Goal: Complete application form

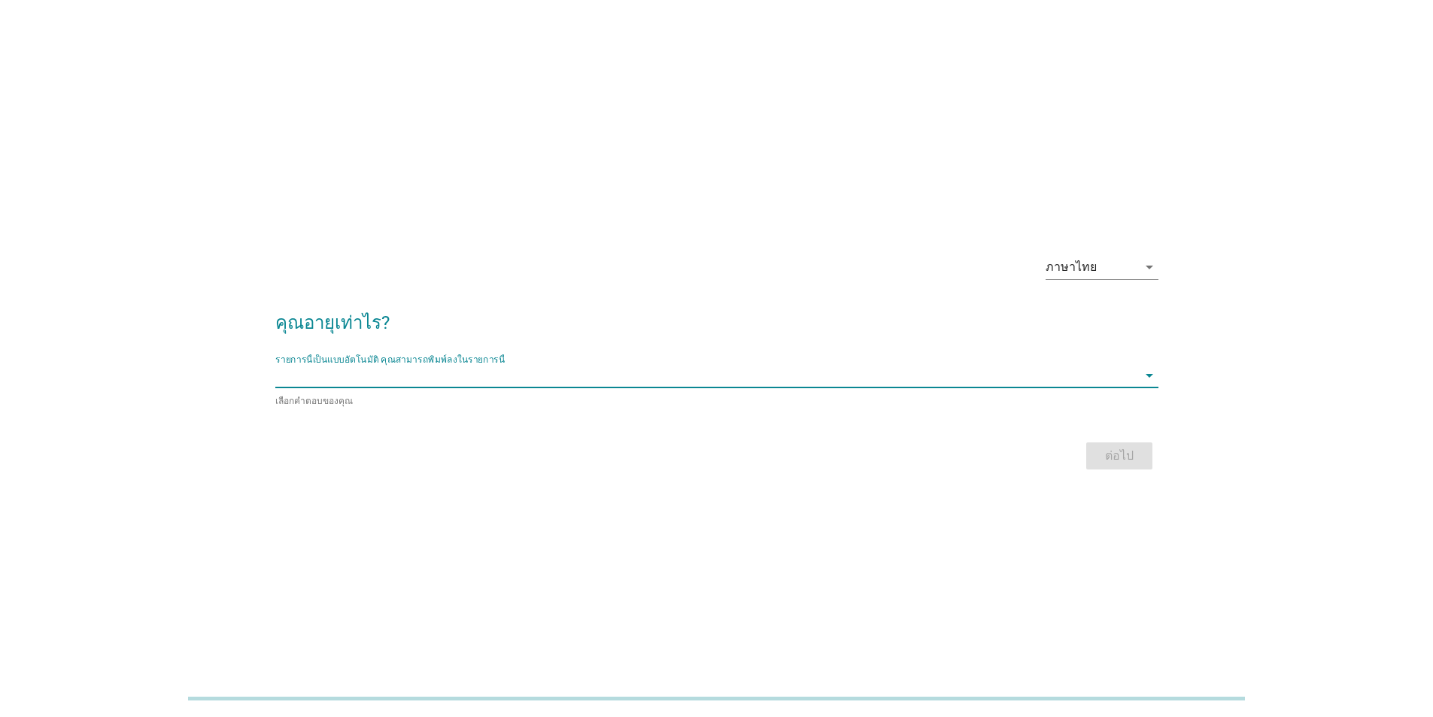
click at [729, 387] on div "รายการนี้เป็นแบบอัตโนมัติ [PERSON_NAME]พิมพ์ลงในรายการนี้ arrow_drop_down" at bounding box center [716, 375] width 883 height 24
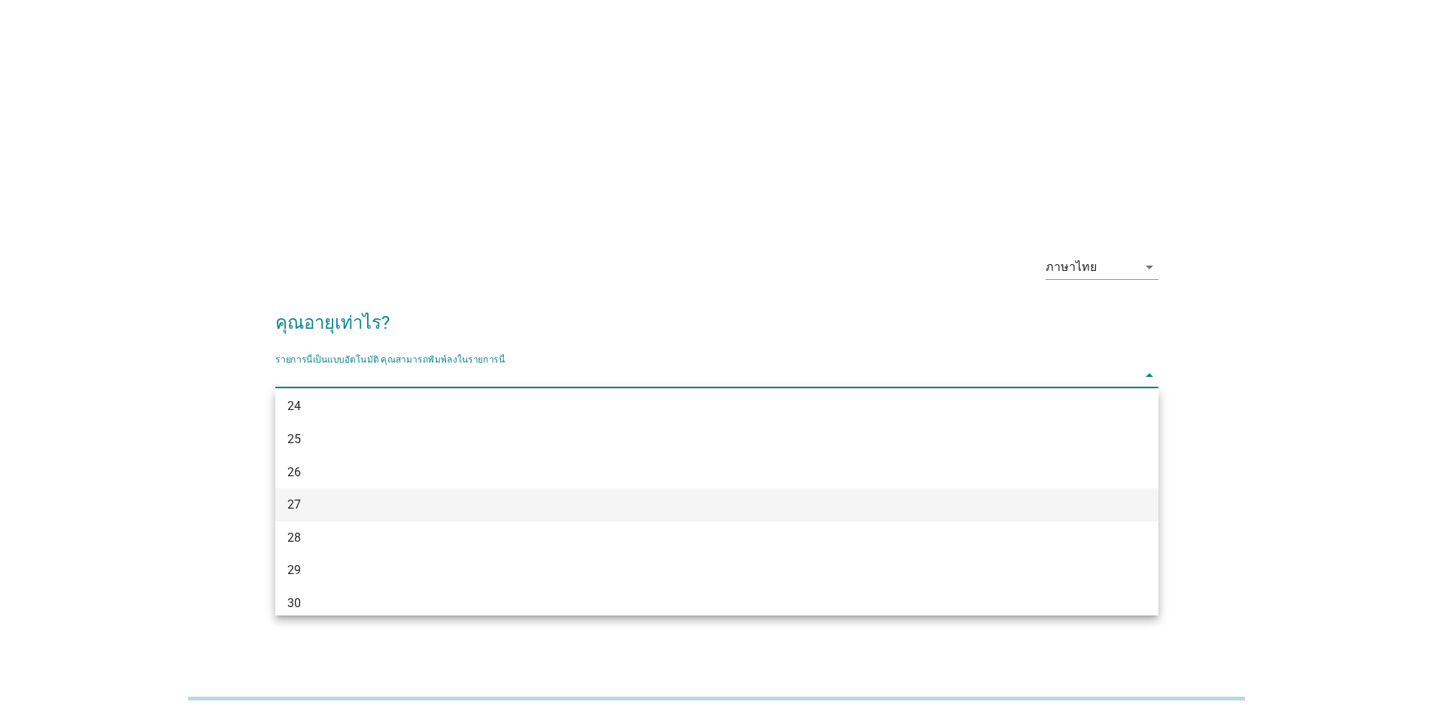
scroll to position [301, 0]
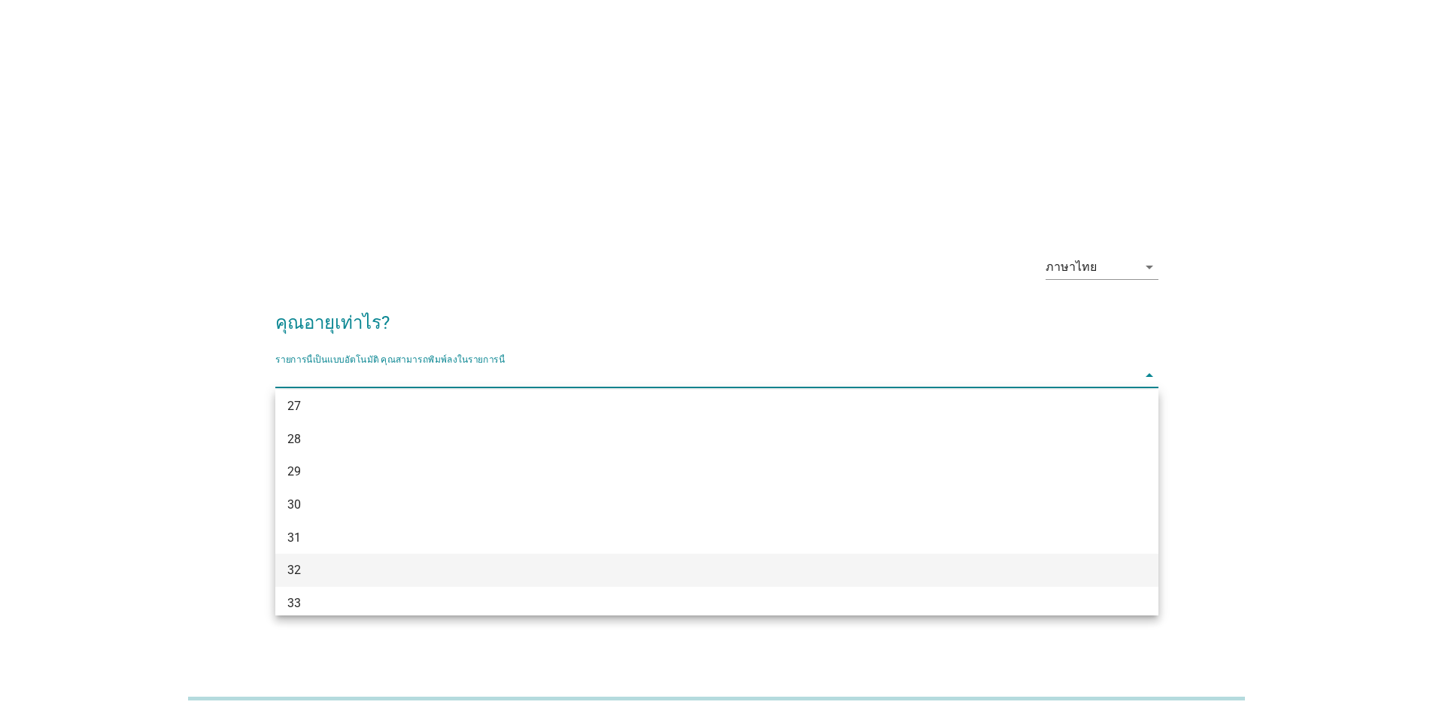
click at [329, 565] on div "32" at bounding box center [681, 570] width 788 height 18
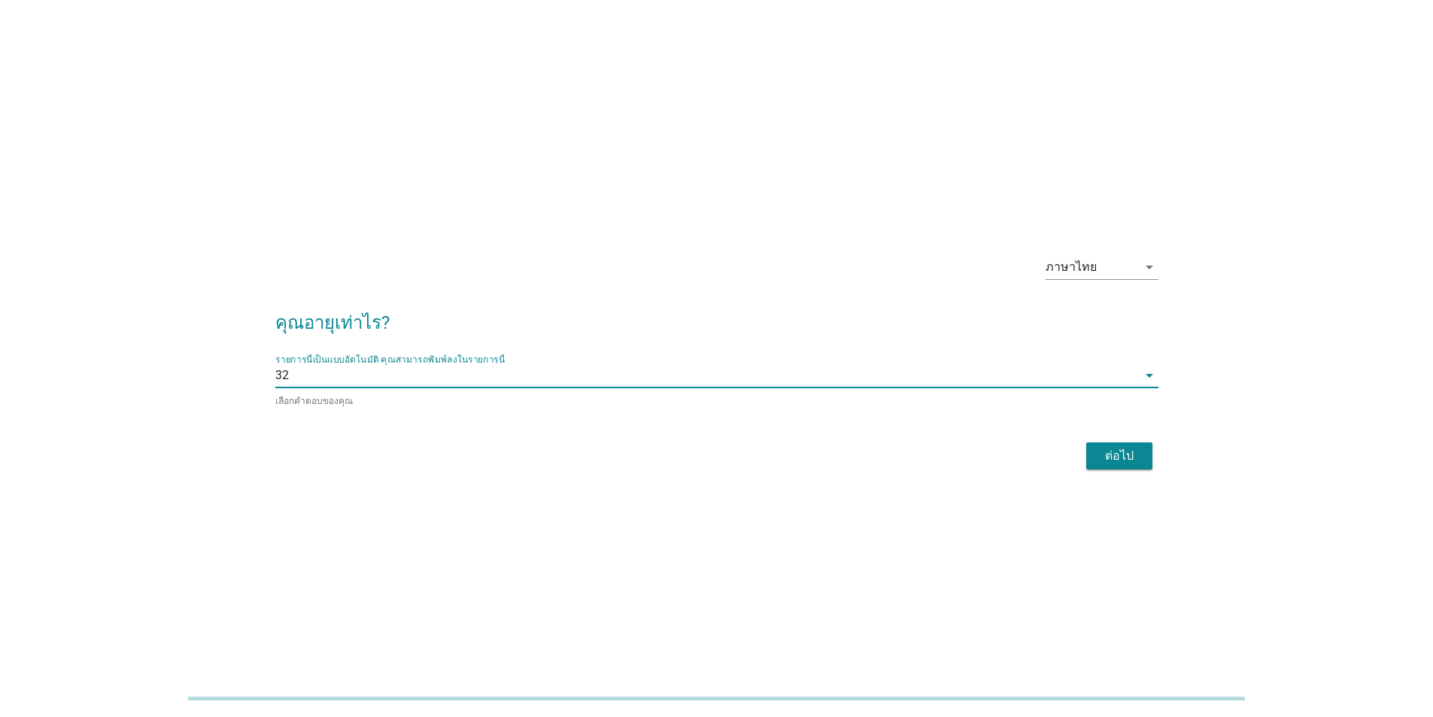
click at [1094, 461] on button "ต่อไป" at bounding box center [1119, 455] width 66 height 27
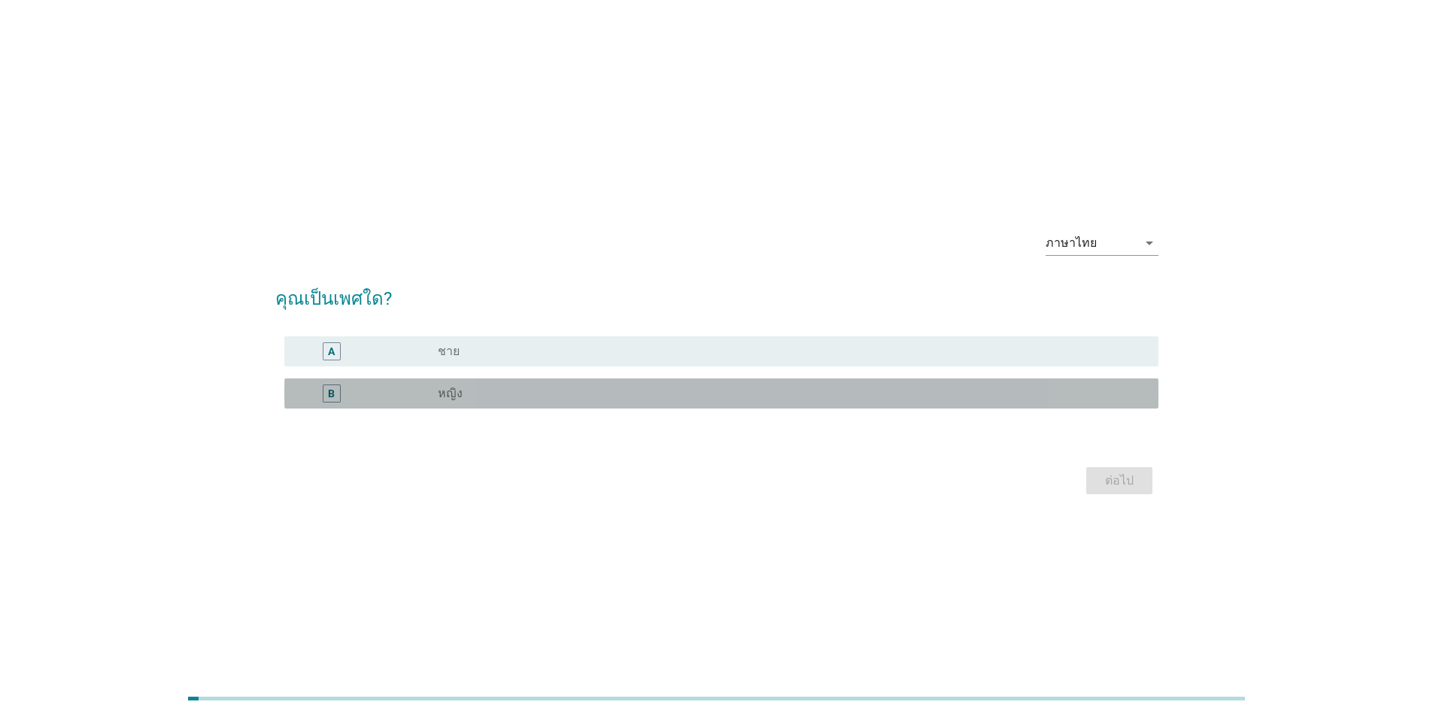
click at [431, 391] on div "B" at bounding box center [366, 393] width 141 height 18
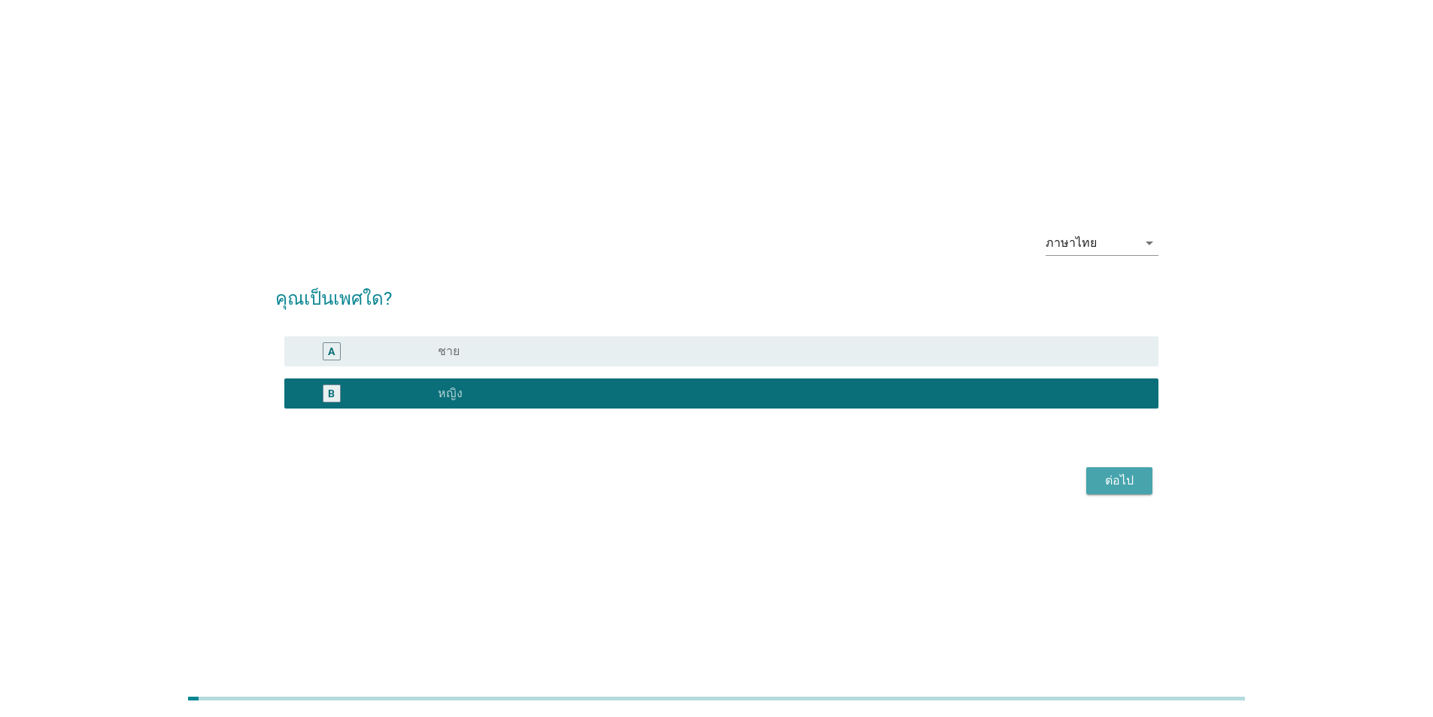
click at [1137, 491] on button "ต่อไป" at bounding box center [1119, 480] width 66 height 27
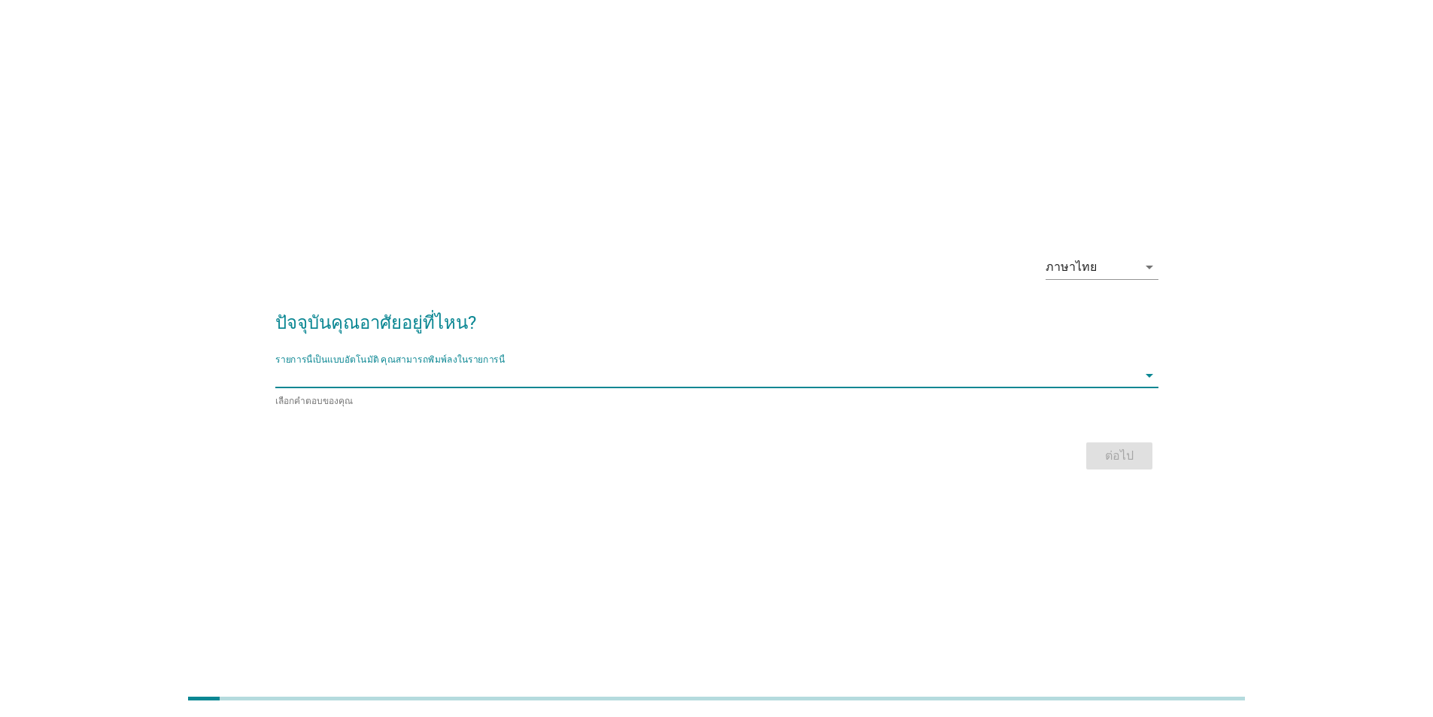
click at [403, 383] on input "รายการนี้เป็นแบบอัตโนมัติ คุณสามารถพิมพ์ลงในรายการนี้" at bounding box center [706, 375] width 862 height 24
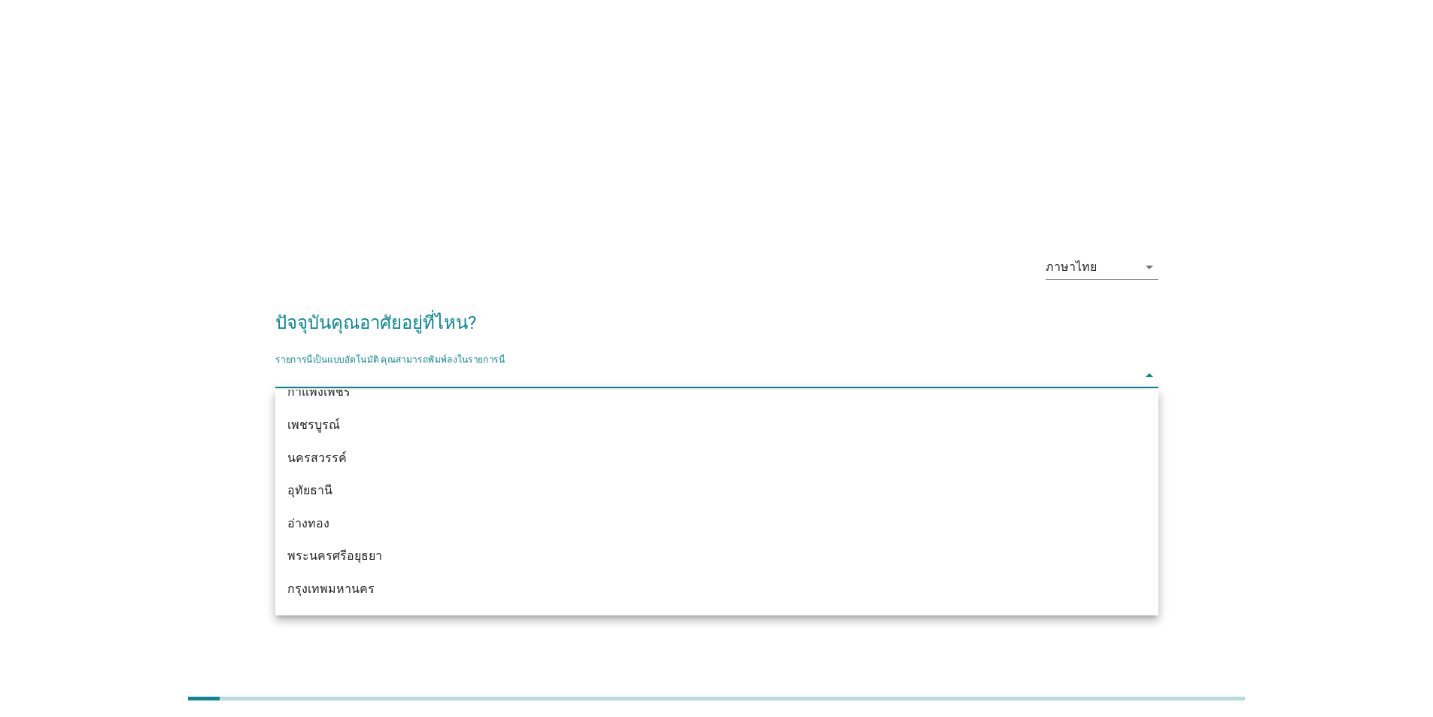
scroll to position [1128, 0]
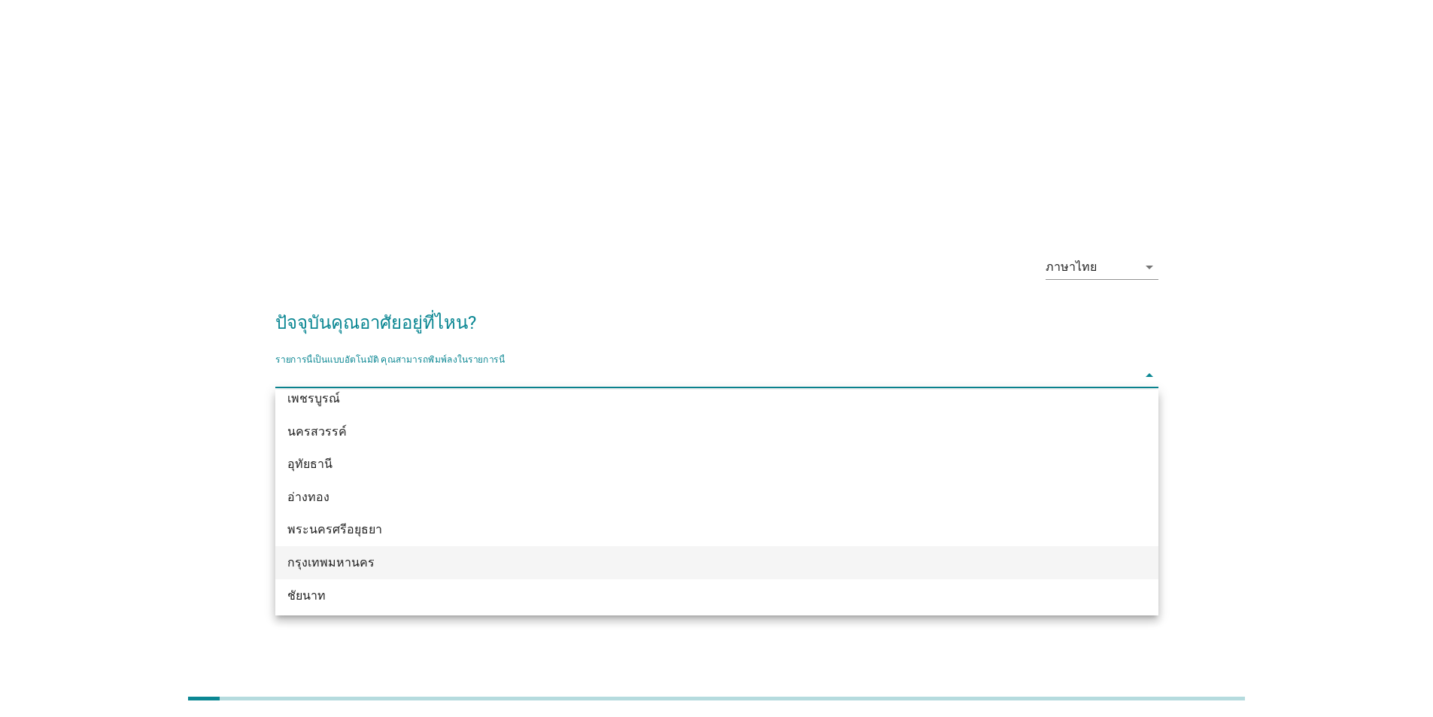
click at [295, 557] on div "กรุงเทพมหานคร" at bounding box center [681, 563] width 788 height 18
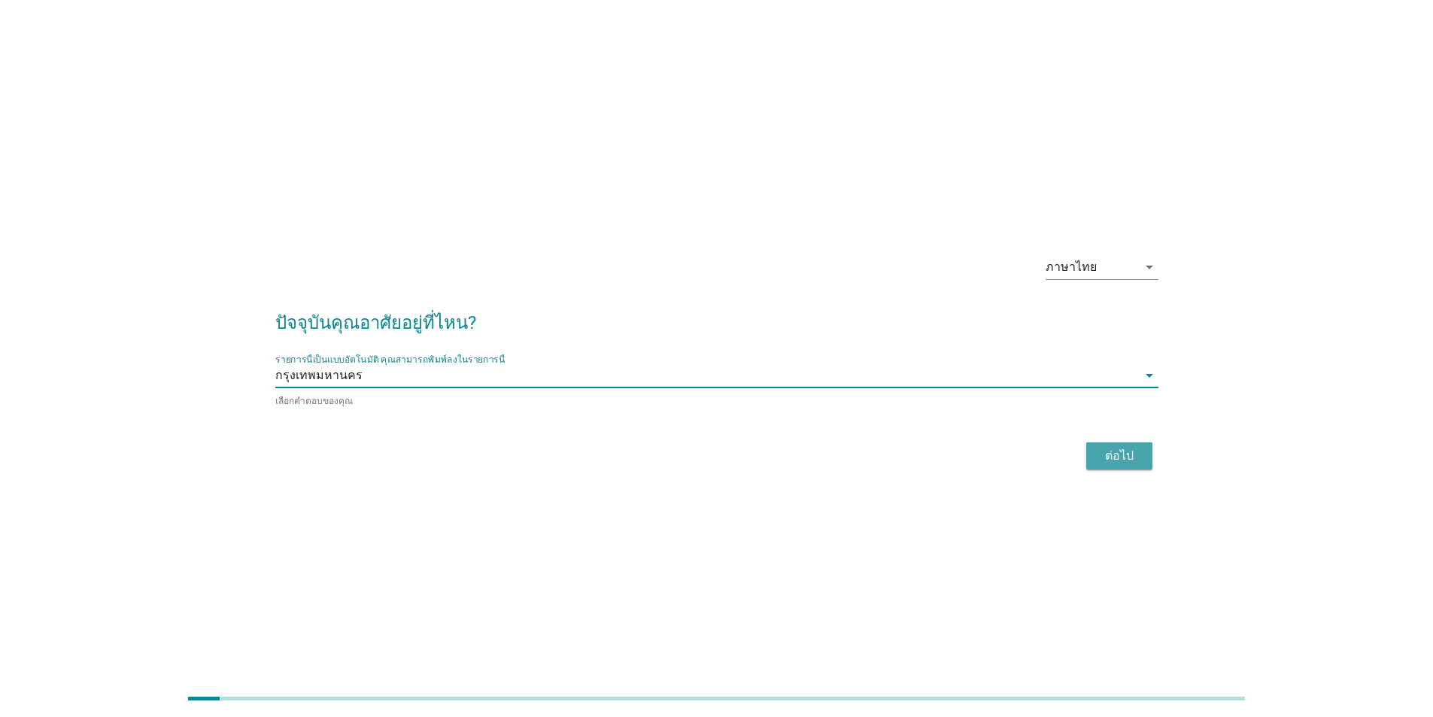
click at [1097, 458] on button "ต่อไป" at bounding box center [1119, 455] width 66 height 27
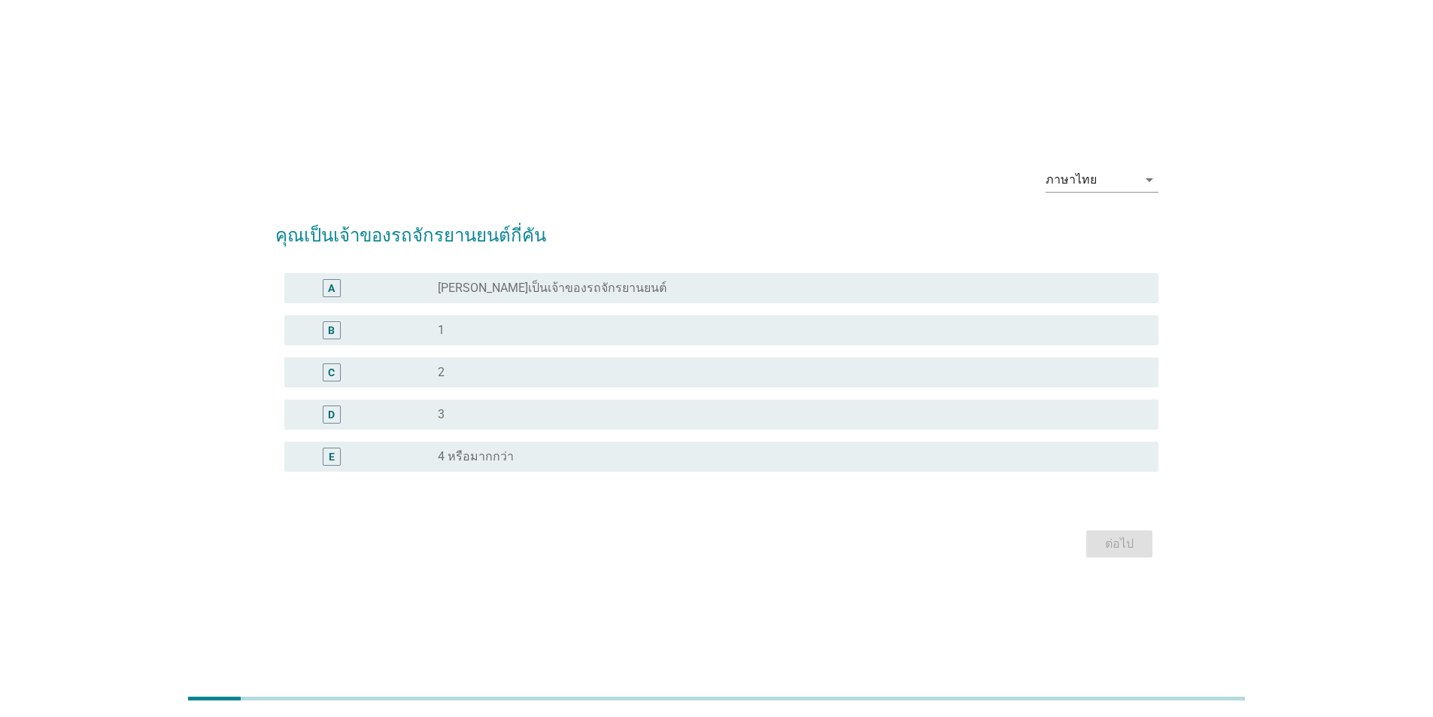
click at [557, 294] on label "[PERSON_NAME]เป็นเจ้าของรถจักรยานยนต์" at bounding box center [552, 288] width 229 height 15
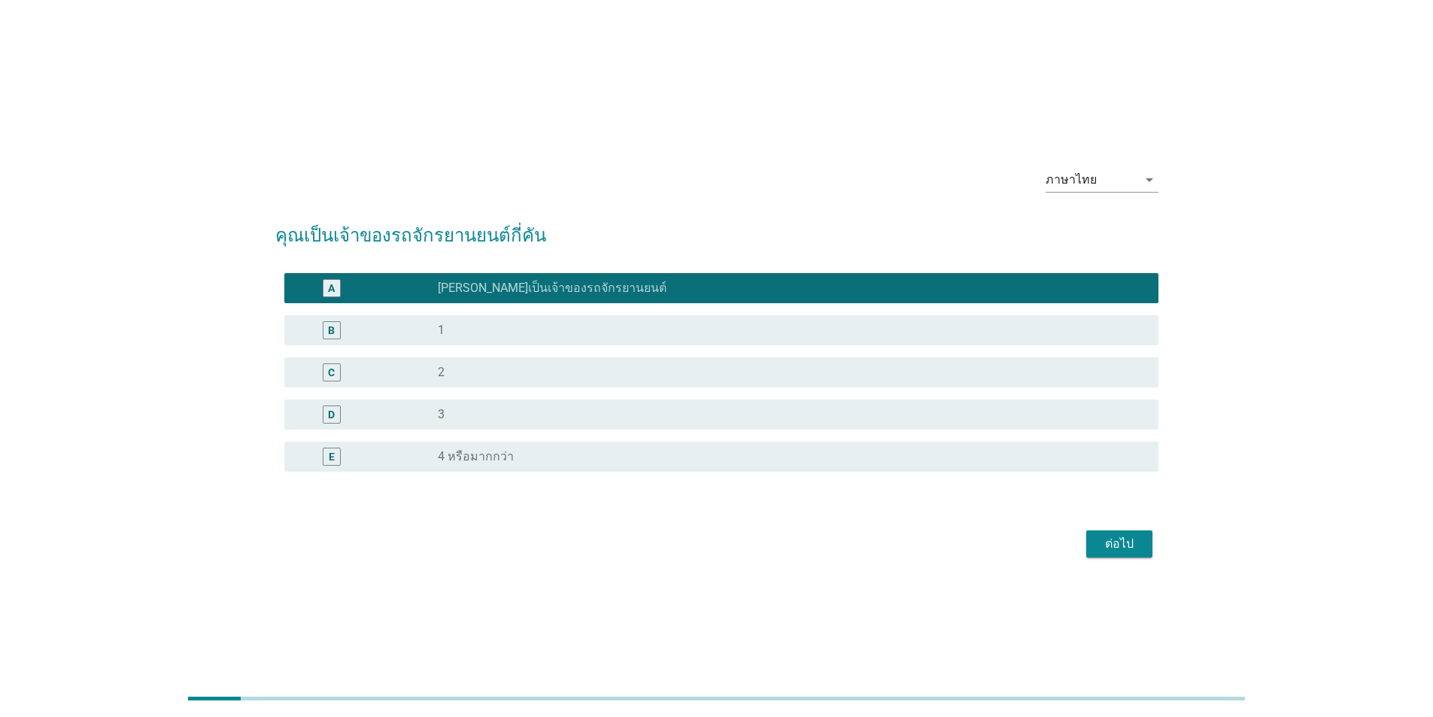
click at [1115, 557] on button "ต่อไป" at bounding box center [1119, 543] width 66 height 27
